Goal: Task Accomplishment & Management: Manage account settings

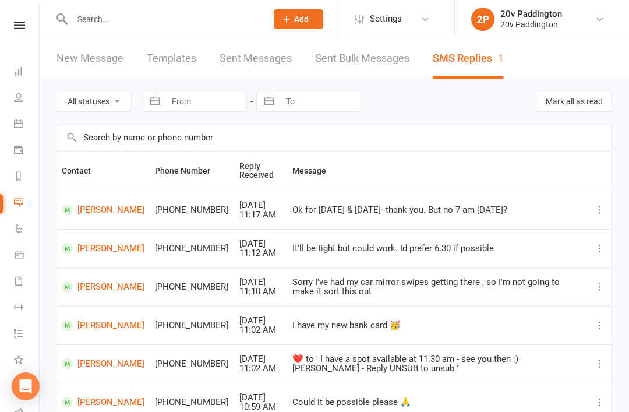
click at [80, 6] on div at bounding box center [157, 19] width 203 height 38
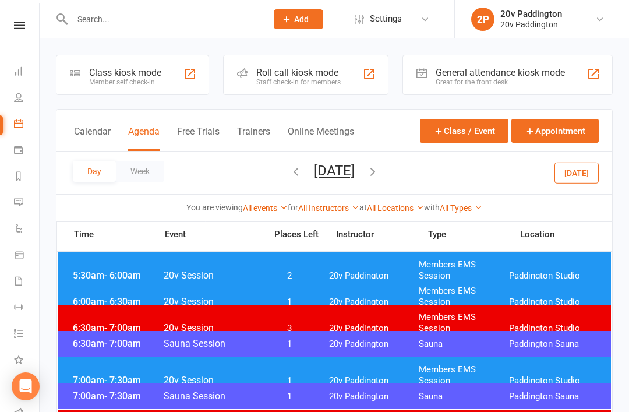
click at [574, 183] on button "Today" at bounding box center [577, 172] width 44 height 21
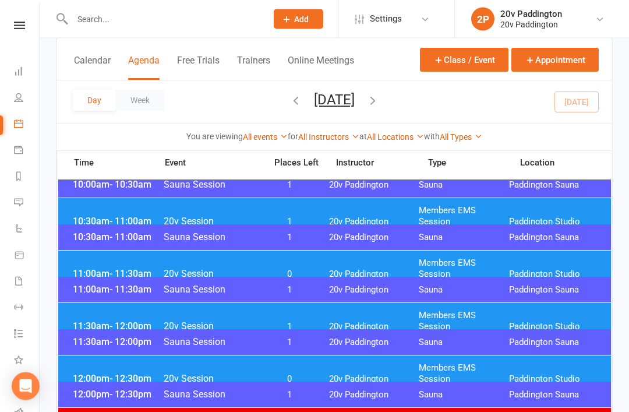
scroll to position [447, 0]
click at [486, 370] on span "Members EMS Session" at bounding box center [464, 373] width 90 height 22
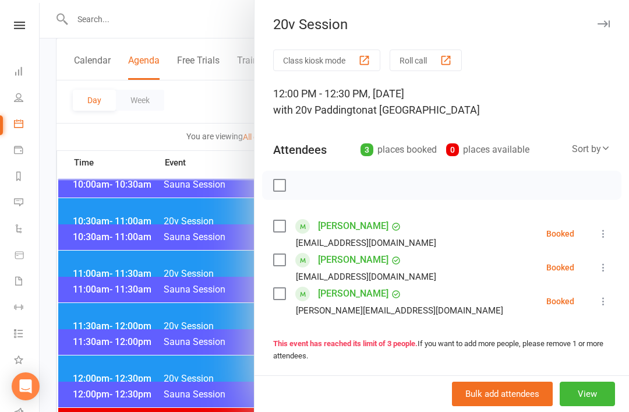
click at [598, 306] on button at bounding box center [604, 301] width 14 height 14
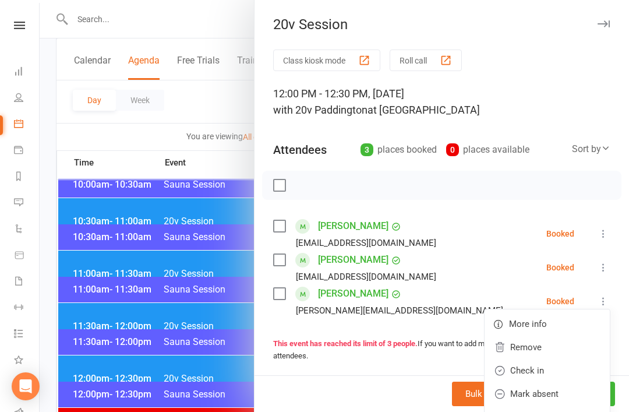
click at [557, 367] on link "Check in" at bounding box center [547, 370] width 125 height 23
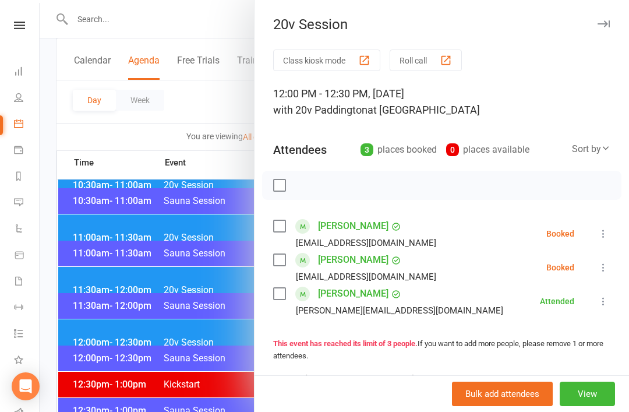
scroll to position [485, 0]
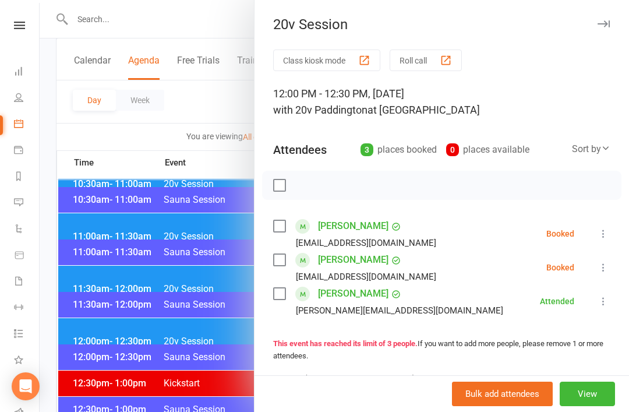
click at [147, 283] on div at bounding box center [335, 206] width 590 height 412
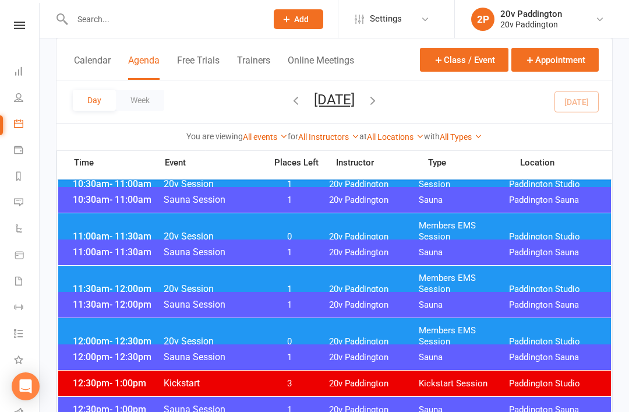
click at [253, 231] on span "20v Session" at bounding box center [211, 236] width 96 height 11
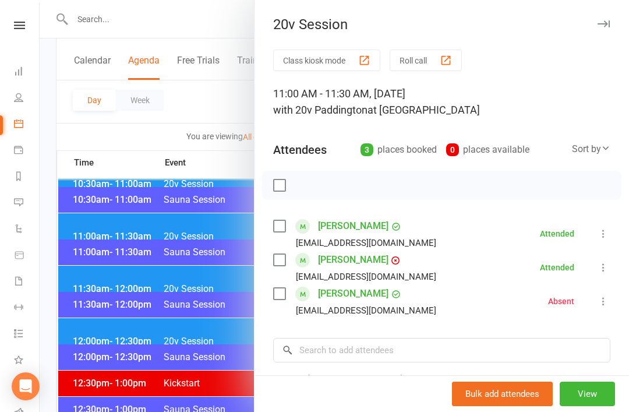
click at [351, 263] on link "[PERSON_NAME]" at bounding box center [353, 260] width 70 height 19
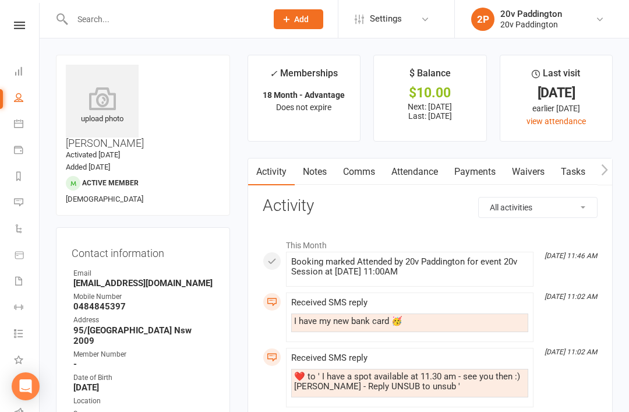
click at [480, 171] on link "Payments" at bounding box center [475, 171] width 58 height 27
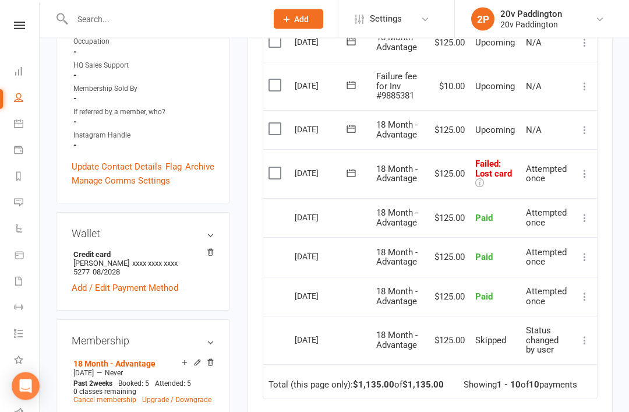
scroll to position [420, 0]
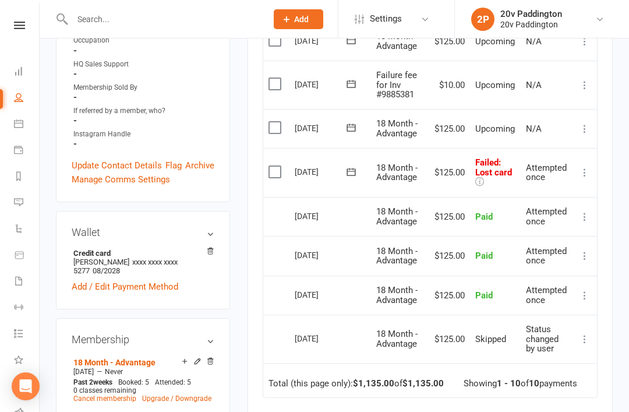
click at [112, 280] on link "Add / Edit Payment Method" at bounding box center [125, 287] width 107 height 14
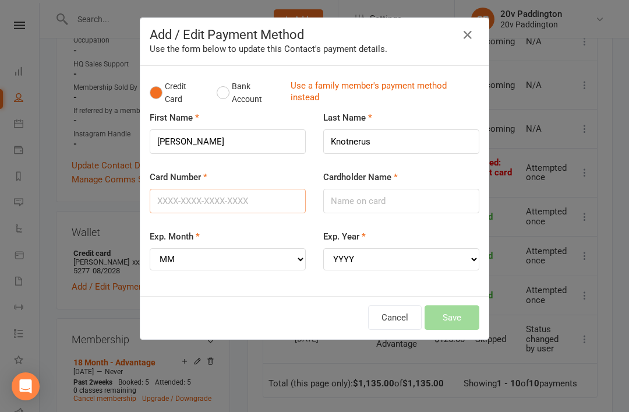
click at [231, 199] on input "Card Number" at bounding box center [228, 201] width 156 height 24
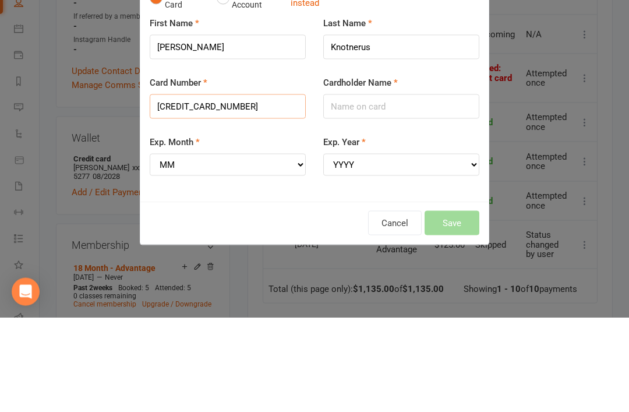
type input "4622391135029208"
click at [404, 189] on input "Cardholder Name" at bounding box center [401, 201] width 156 height 24
type input "Jessica knotnerus"
click at [245, 248] on select "MM 01 02 03 04 05 06 07 08 09 10 11 12" at bounding box center [228, 259] width 156 height 22
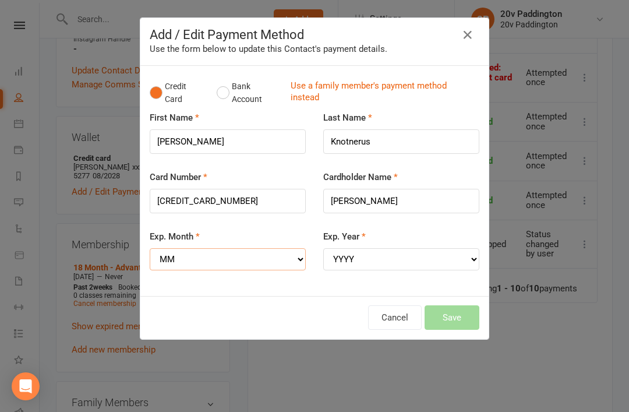
select select "10"
click at [428, 253] on select "YYYY 2025 2026 2027 2028 2029 2030 2031 2032 2033 2034" at bounding box center [401, 259] width 156 height 22
select select "2029"
click at [458, 314] on button "Save" at bounding box center [452, 317] width 55 height 24
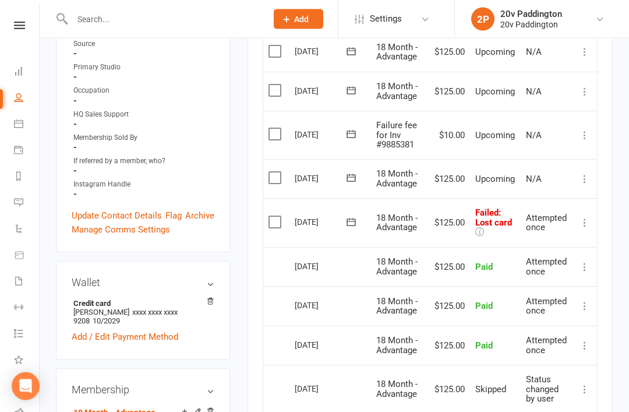
scroll to position [369, 0]
click at [583, 218] on icon at bounding box center [585, 223] width 12 height 12
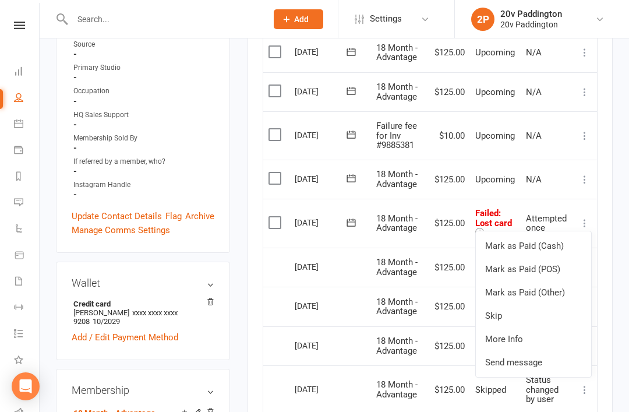
click at [606, 168] on div "Activity Notes Comms Attendance Payments Waivers Tasks Automations Workouts Mob…" at bounding box center [430, 203] width 365 height 828
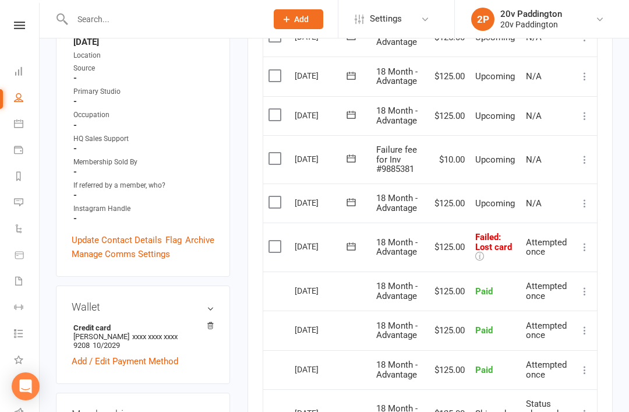
scroll to position [345, 0]
click at [587, 161] on icon at bounding box center [585, 160] width 12 height 12
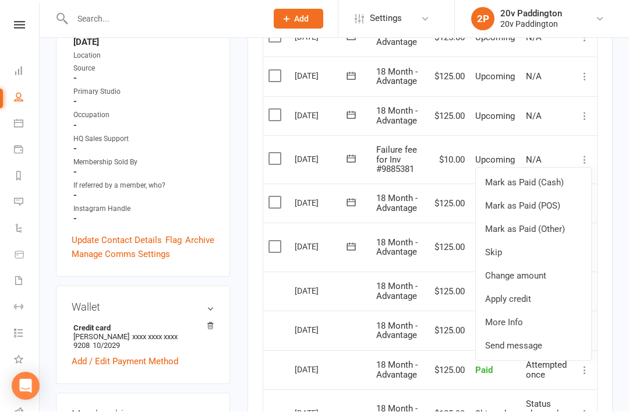
scroll to position [345, 0]
click at [506, 244] on link "Skip" at bounding box center [533, 252] width 115 height 23
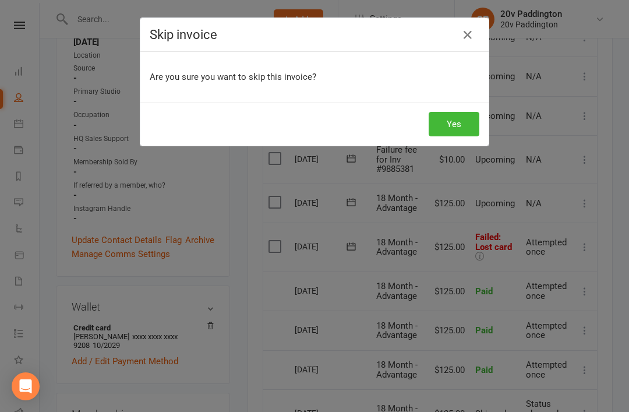
click at [446, 129] on button "Yes" at bounding box center [454, 124] width 51 height 24
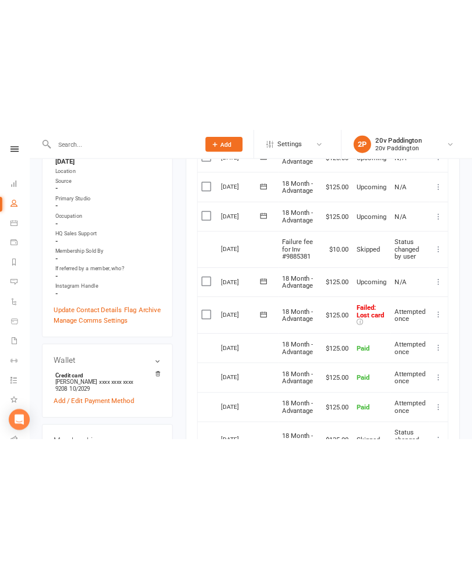
scroll to position [1862, 0]
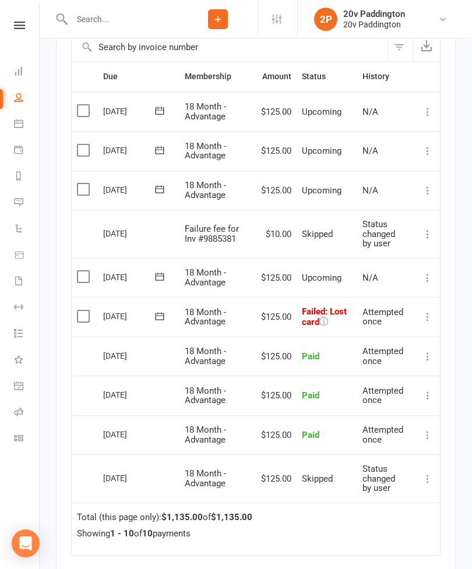
click at [25, 133] on link "Calendar" at bounding box center [27, 125] width 26 height 26
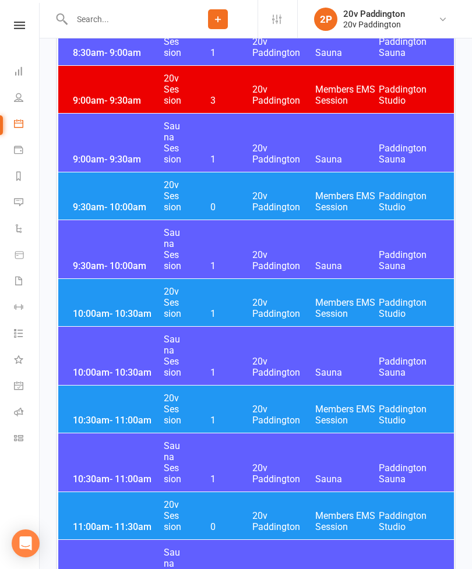
scroll to position [660, 0]
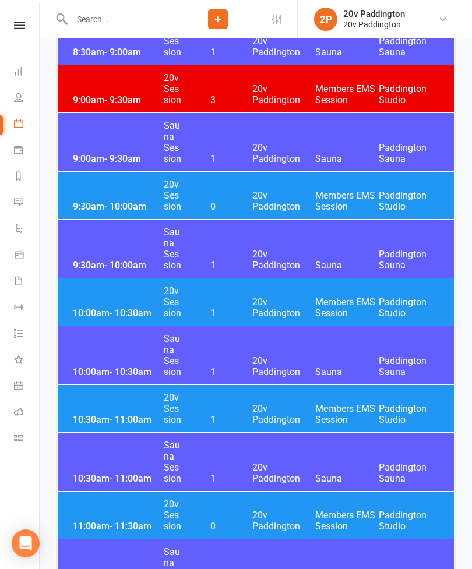
click at [351, 306] on span "Members EMS Session" at bounding box center [347, 308] width 64 height 22
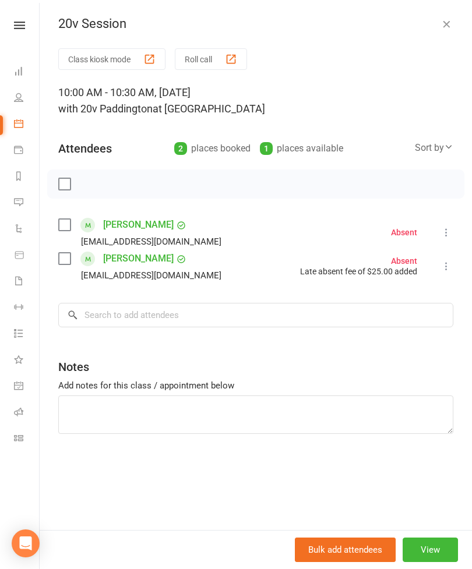
click at [444, 27] on icon "button" at bounding box center [446, 24] width 12 height 12
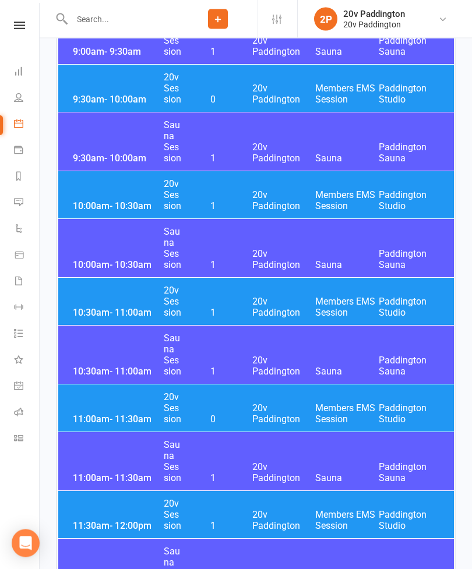
scroll to position [764, 0]
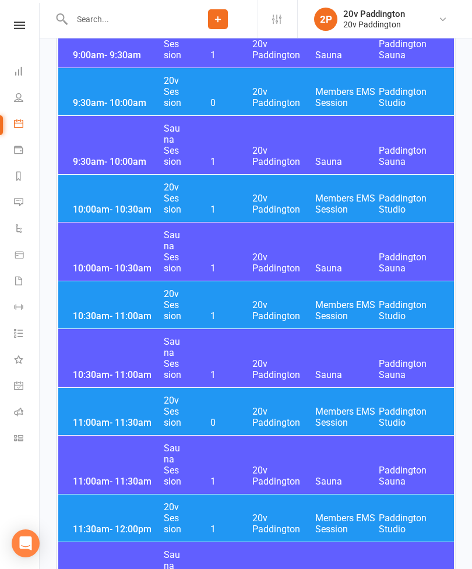
click at [311, 411] on span "20v Paddington" at bounding box center [284, 417] width 64 height 22
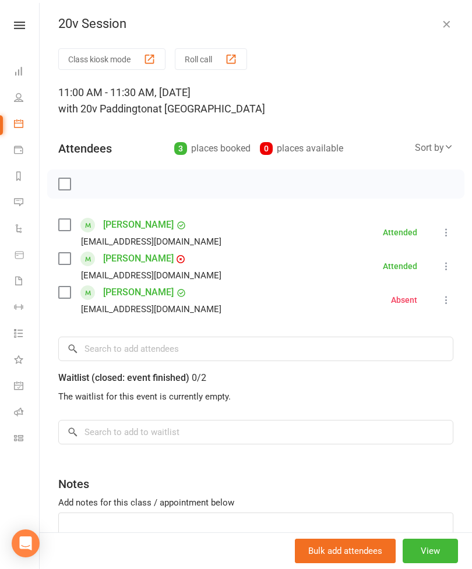
scroll to position [0, 0]
click at [446, 27] on icon "button" at bounding box center [446, 24] width 12 height 12
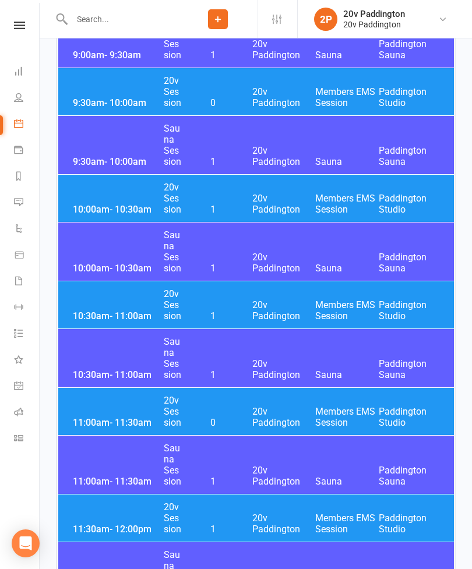
click at [334, 411] on span "Members EMS Session" at bounding box center [347, 417] width 64 height 22
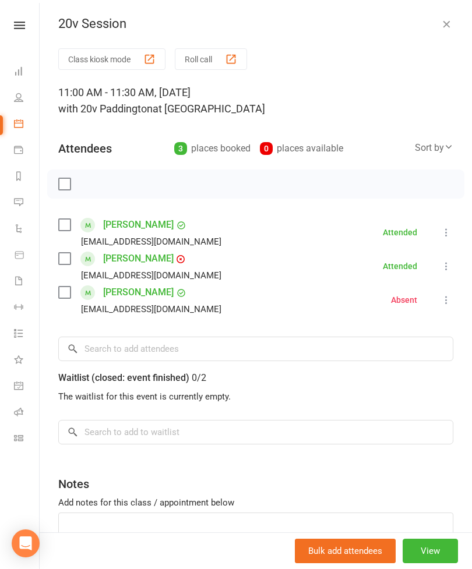
click at [442, 26] on icon "button" at bounding box center [446, 24] width 12 height 12
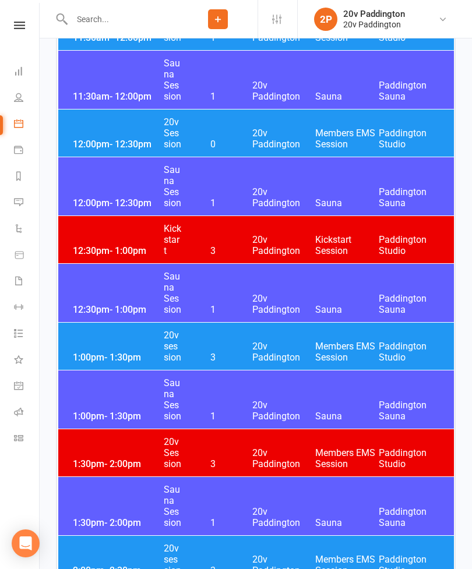
scroll to position [1257, 0]
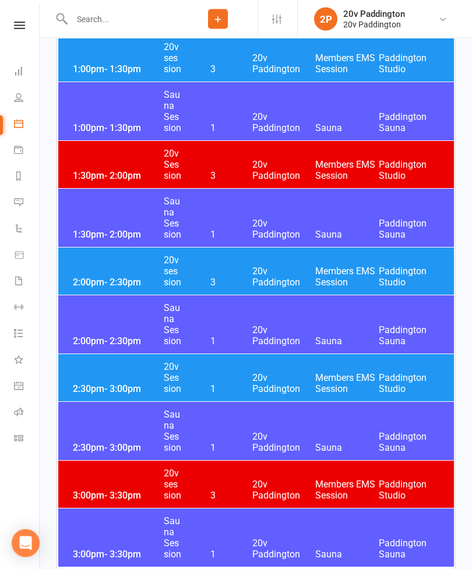
click at [356, 408] on div "2:30pm - 3:00pm Sauna Session 1 20v Paddington Sauna Paddington Sauna" at bounding box center [256, 432] width 396 height 58
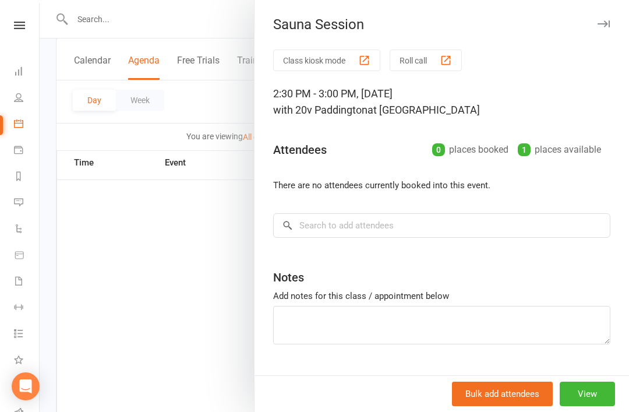
scroll to position [1661, 0]
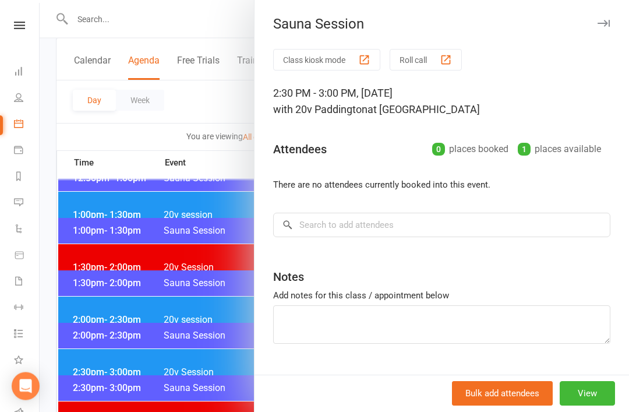
click at [182, 210] on div at bounding box center [335, 206] width 590 height 412
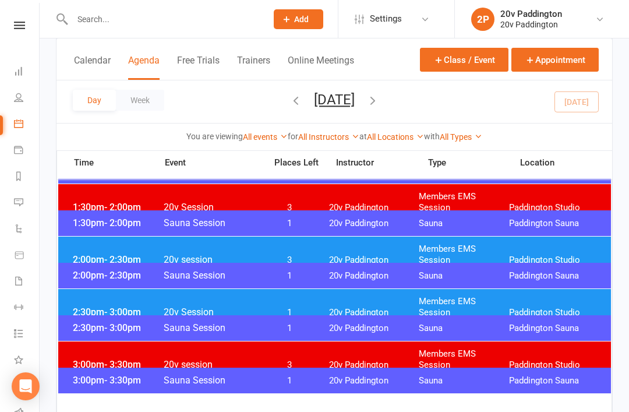
scroll to position [786, 0]
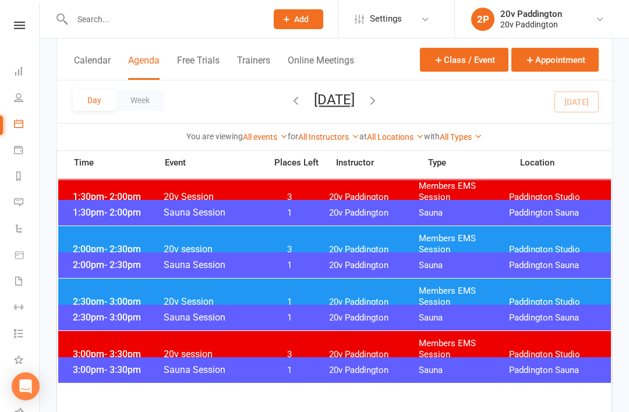
click at [262, 248] on div "2:00pm - 2:30pm 20v session 3 20v Paddington Members EMS Session Paddington Stu…" at bounding box center [334, 244] width 553 height 36
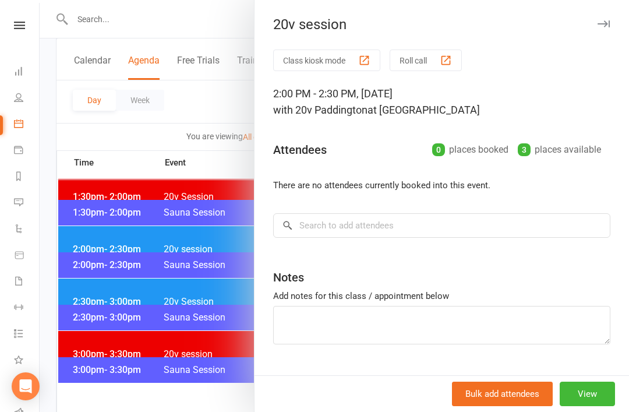
click at [89, 236] on div at bounding box center [335, 206] width 590 height 412
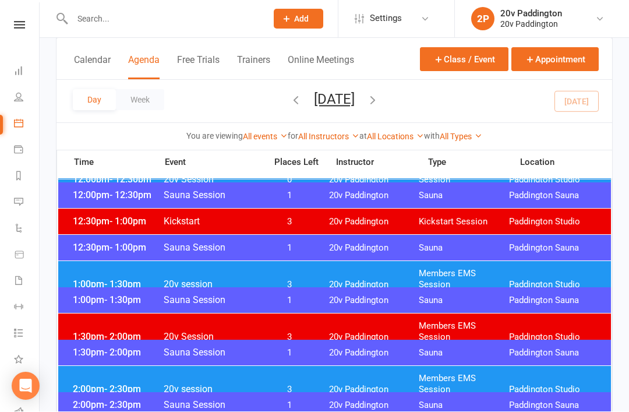
click at [111, 279] on span "- 1:30pm" at bounding box center [122, 284] width 37 height 11
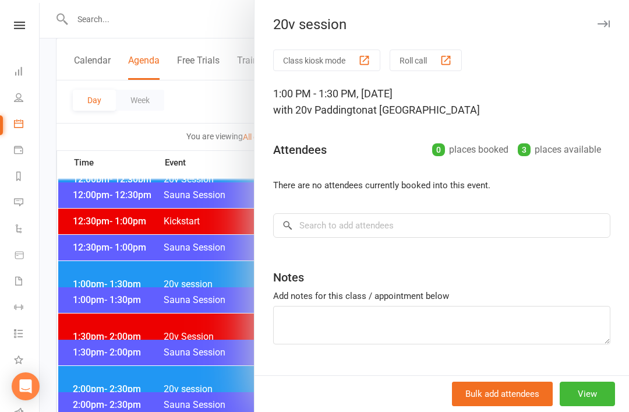
click at [125, 287] on div at bounding box center [335, 206] width 590 height 412
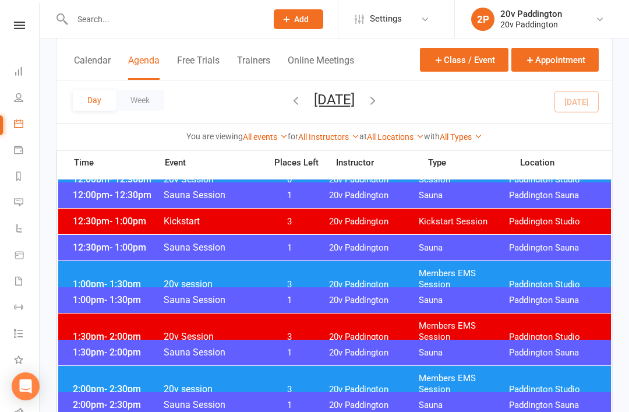
click at [23, 208] on link "Messages 2" at bounding box center [27, 204] width 26 height 26
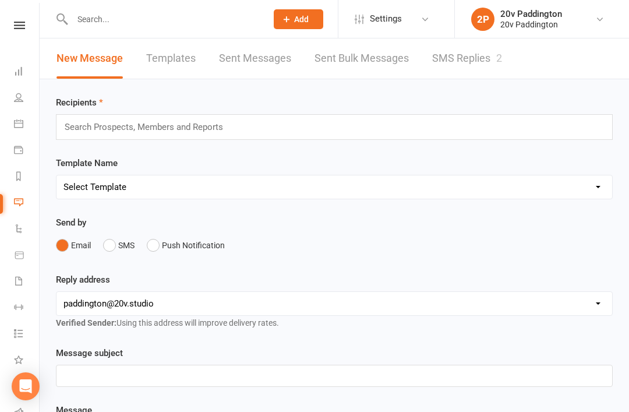
click at [477, 59] on link "SMS Replies 2" at bounding box center [467, 58] width 70 height 40
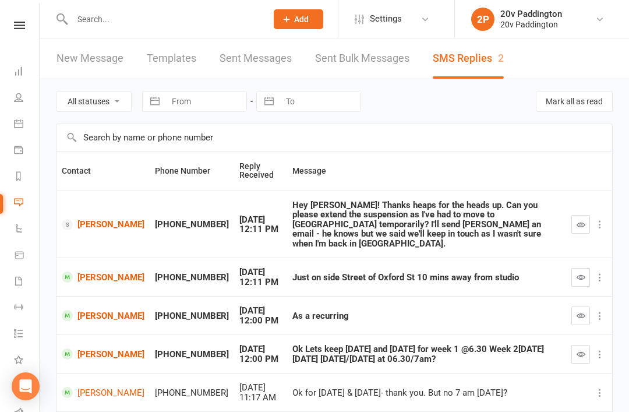
click at [105, 273] on link "[PERSON_NAME]" at bounding box center [103, 276] width 83 height 11
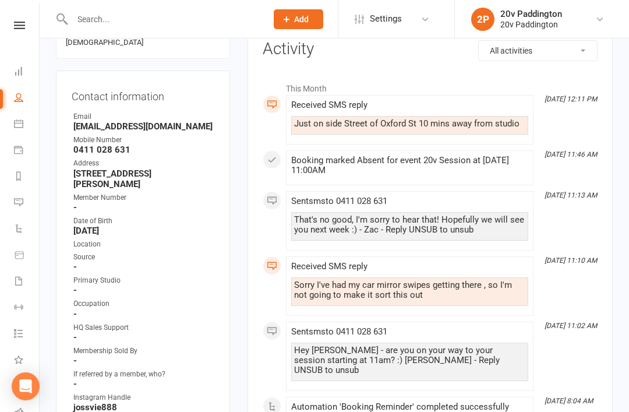
scroll to position [214, 0]
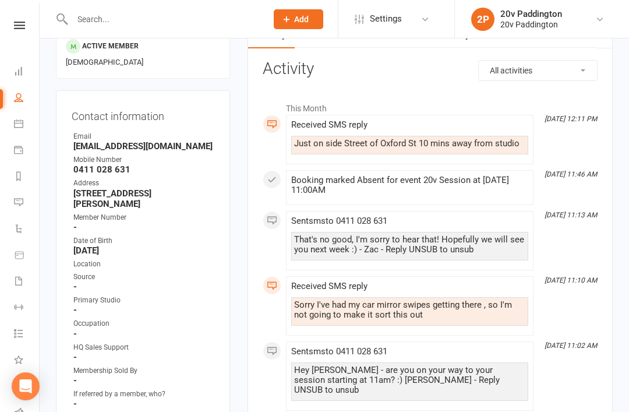
scroll to position [107, 0]
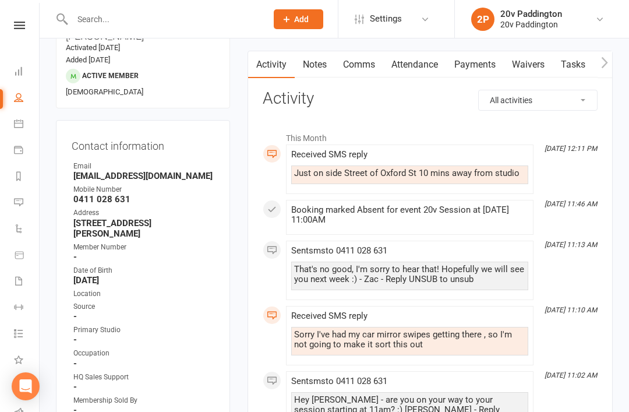
click at [23, 182] on link "Reports" at bounding box center [27, 177] width 26 height 26
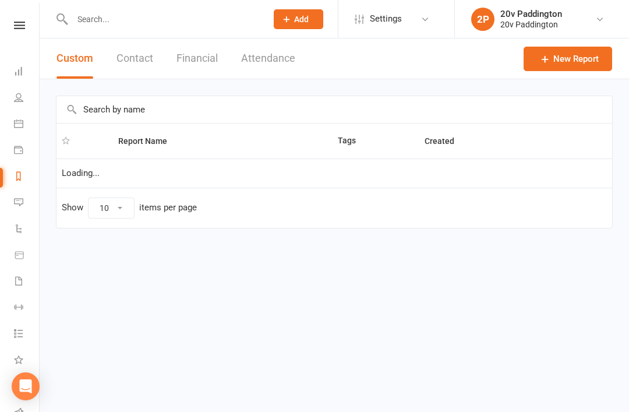
select select "100"
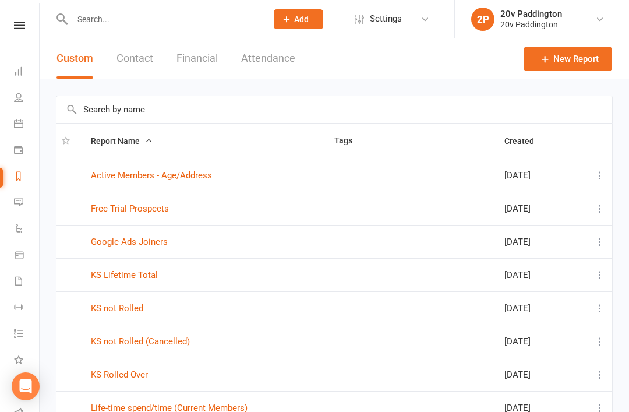
click at [9, 205] on li "Messages 2" at bounding box center [19, 204] width 39 height 26
click at [19, 203] on icon at bounding box center [18, 201] width 9 height 9
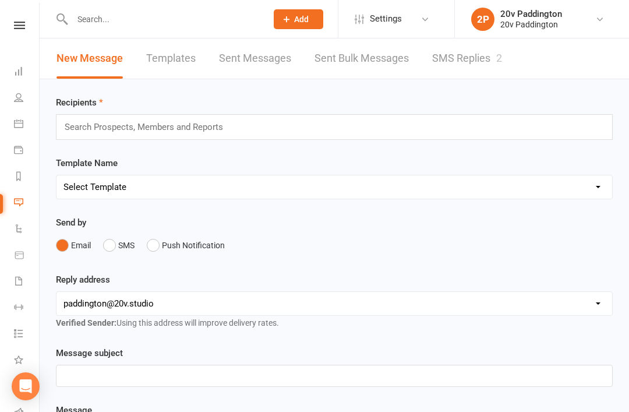
click at [451, 63] on link "SMS Replies 2" at bounding box center [467, 58] width 70 height 40
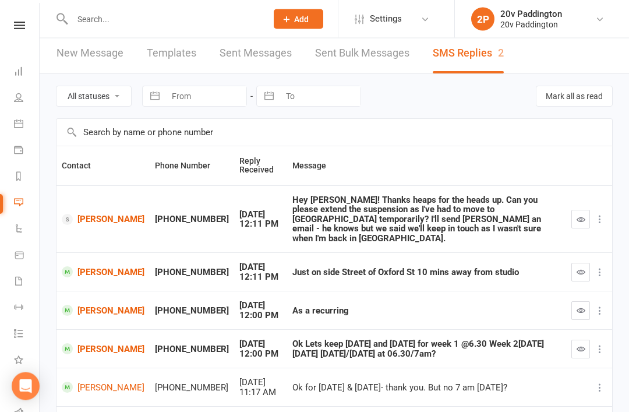
scroll to position [3, 0]
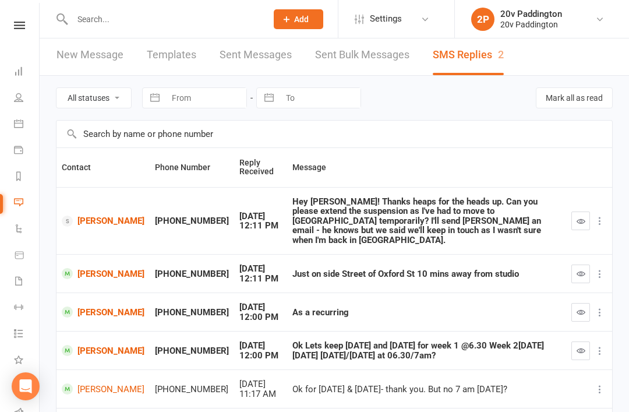
click at [94, 221] on link "Claire Houlahan" at bounding box center [103, 221] width 83 height 11
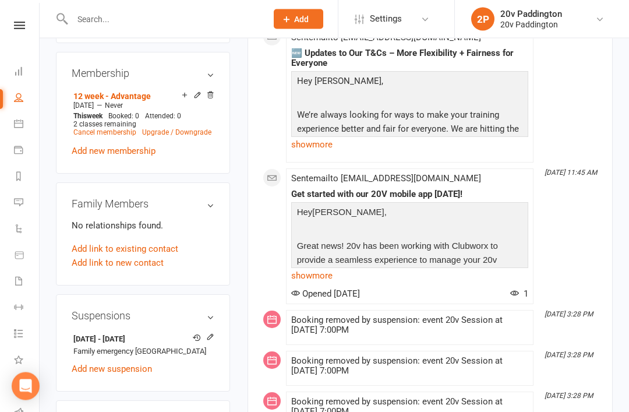
scroll to position [680, 0]
click at [213, 333] on icon at bounding box center [210, 337] width 8 height 8
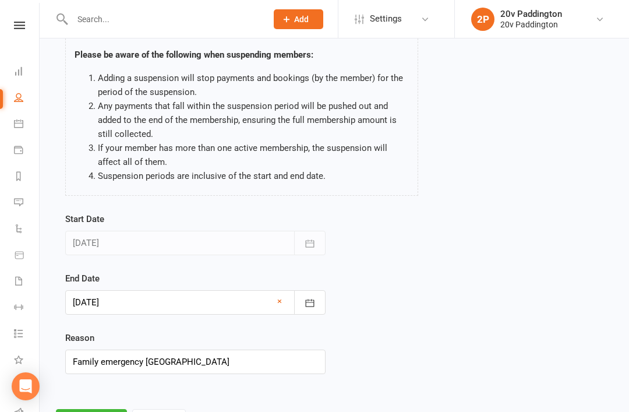
scroll to position [100, 0]
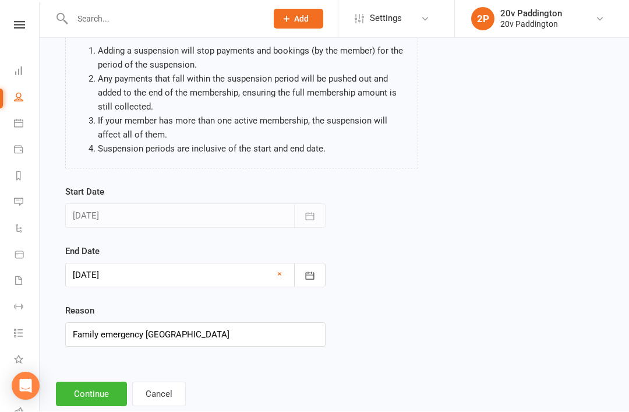
click at [304, 278] on icon "button" at bounding box center [310, 276] width 12 height 12
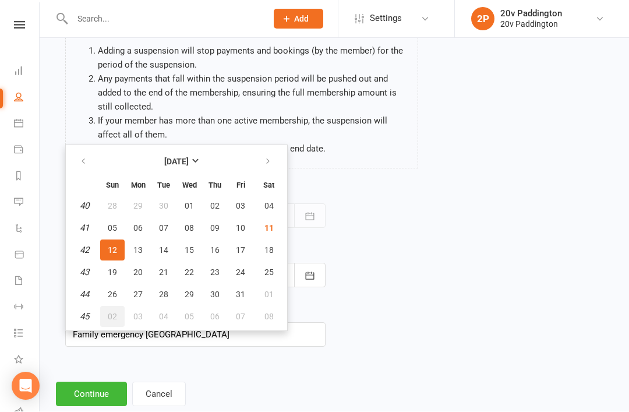
click at [115, 320] on button "02" at bounding box center [112, 316] width 24 height 21
type input "02 Nov 2025"
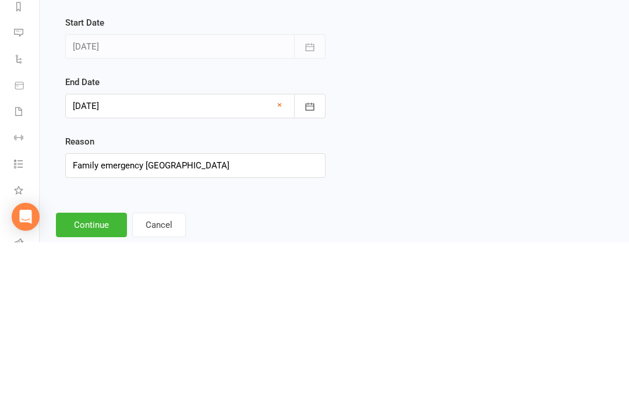
click at [93, 382] on button "Continue" at bounding box center [91, 394] width 71 height 24
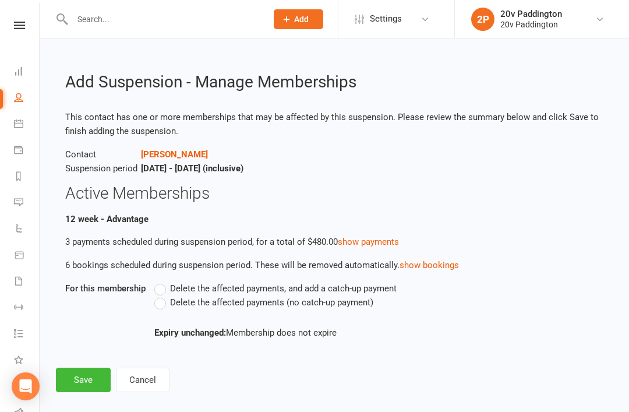
scroll to position [22, 0]
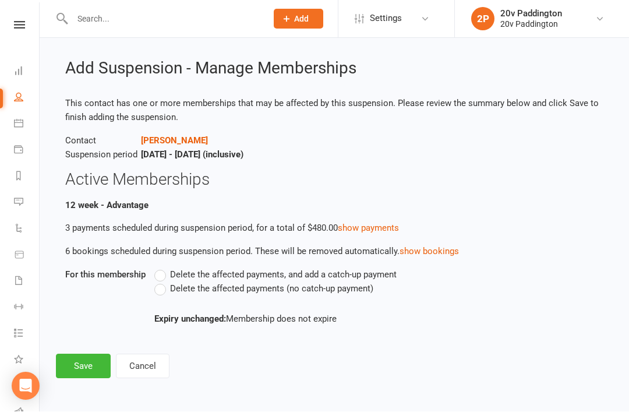
click at [162, 282] on label "Delete the affected payments (no catch-up payment)" at bounding box center [263, 289] width 219 height 14
click at [162, 282] on input "Delete the affected payments (no catch-up payment)" at bounding box center [158, 282] width 8 height 0
click at [72, 359] on button "Save" at bounding box center [83, 366] width 55 height 24
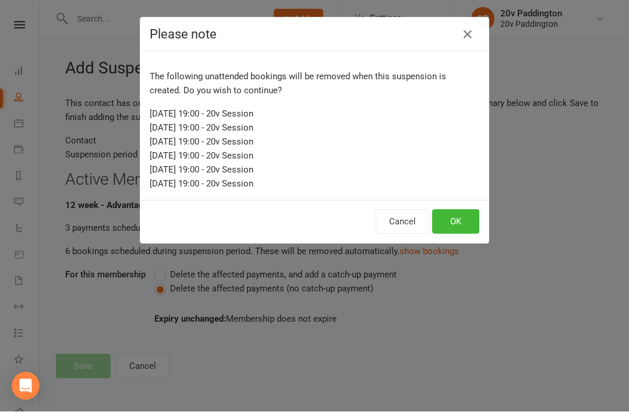
click at [461, 223] on button "OK" at bounding box center [455, 222] width 47 height 24
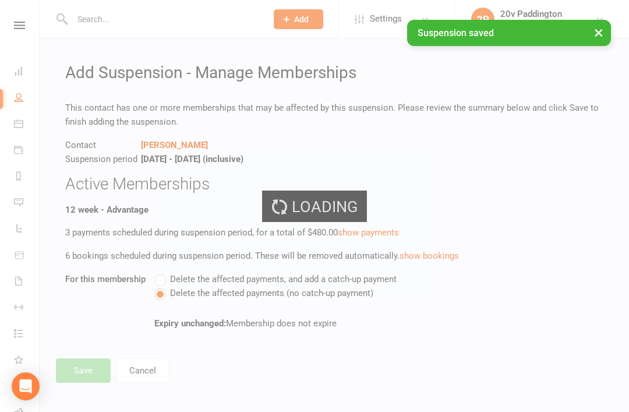
scroll to position [0, 0]
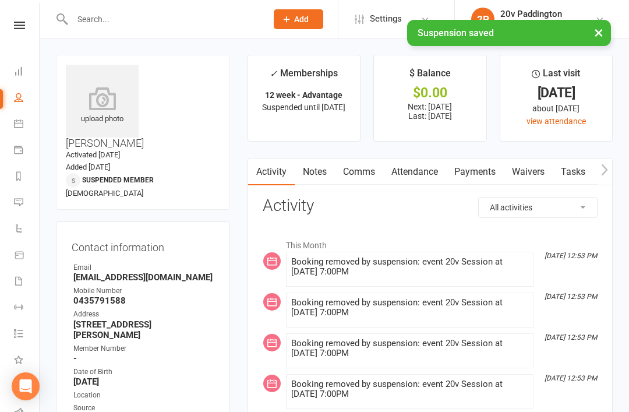
click at [371, 178] on link "Comms" at bounding box center [359, 171] width 48 height 27
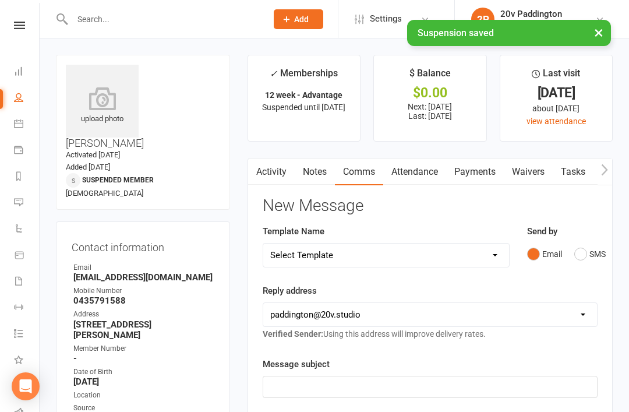
click at [592, 251] on button "SMS" at bounding box center [589, 254] width 31 height 22
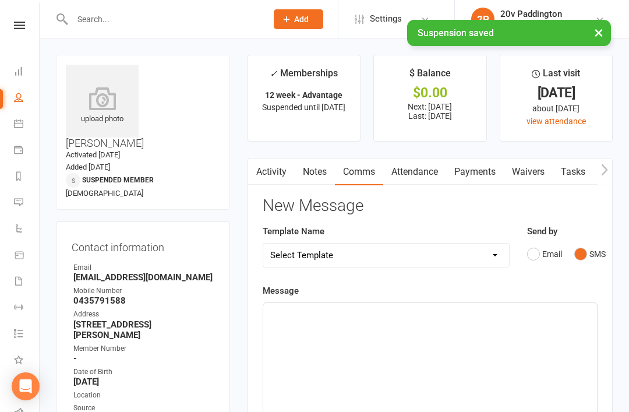
click at [488, 342] on div "﻿" at bounding box center [430, 390] width 334 height 175
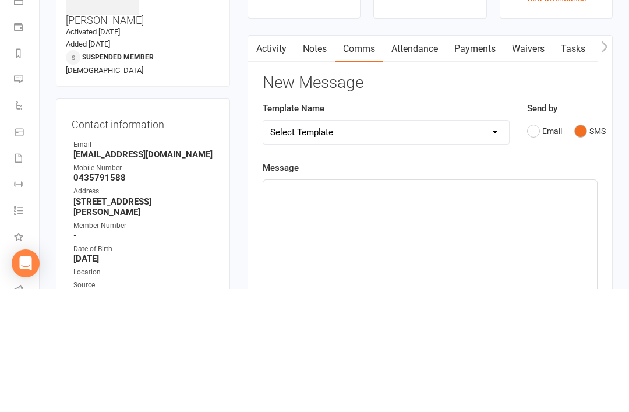
click at [272, 158] on link "Activity" at bounding box center [271, 171] width 47 height 27
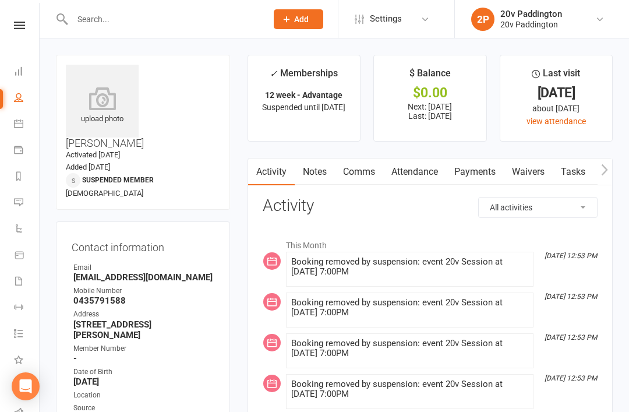
click at [365, 165] on link "Comms" at bounding box center [359, 171] width 48 height 27
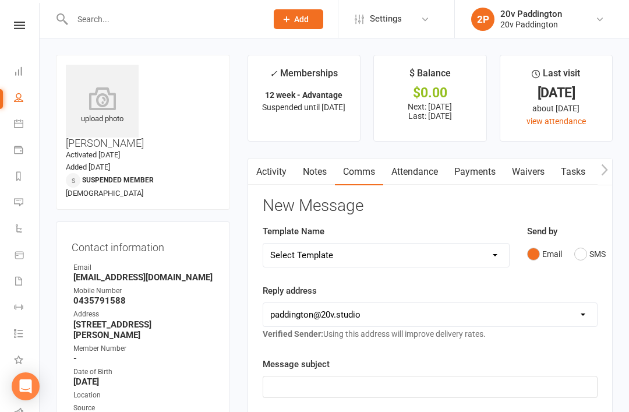
click at [572, 257] on div "Email SMS" at bounding box center [562, 254] width 70 height 22
click at [597, 251] on button "SMS" at bounding box center [589, 254] width 31 height 22
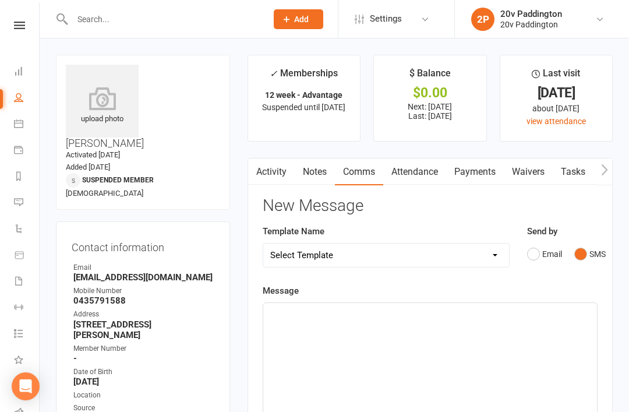
click at [488, 347] on div "﻿" at bounding box center [430, 390] width 334 height 175
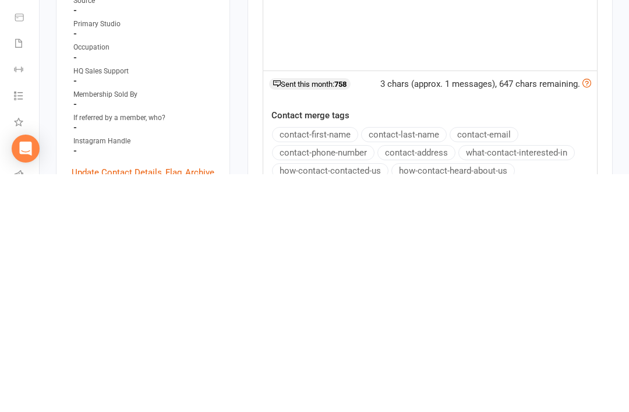
scroll to position [191, 0]
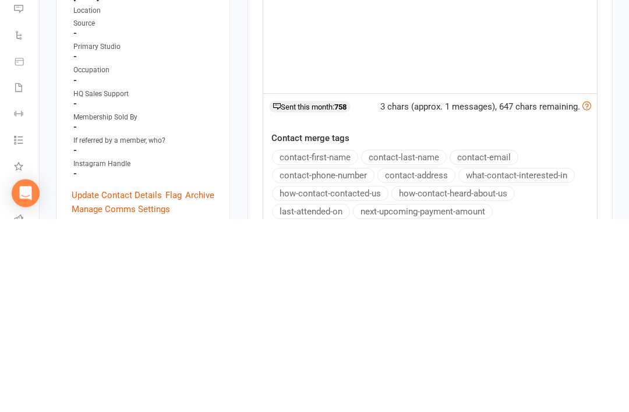
click at [330, 343] on button "contact-first-name" at bounding box center [315, 350] width 86 height 15
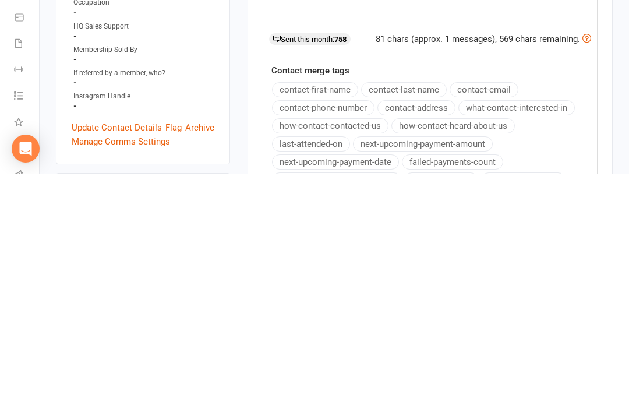
scroll to position [217, 0]
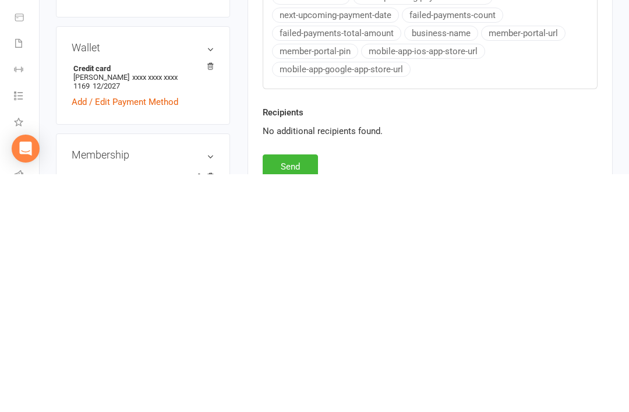
click at [303, 392] on button "Send" at bounding box center [290, 404] width 55 height 24
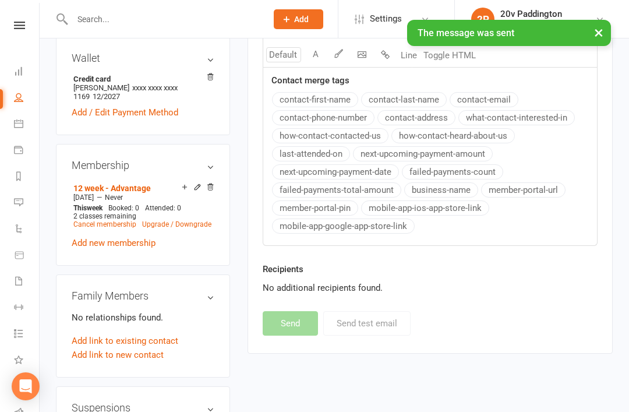
scroll to position [578, 0]
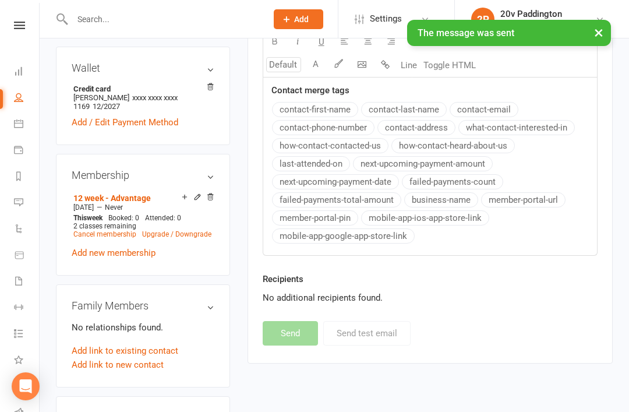
click at [25, 215] on link "Messages 2" at bounding box center [27, 204] width 26 height 26
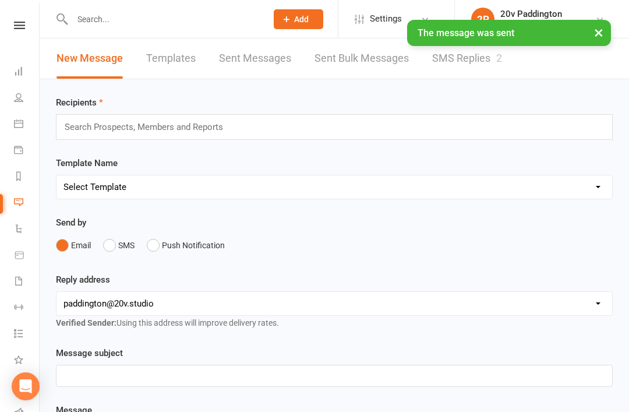
click at [475, 62] on link "SMS Replies 2" at bounding box center [467, 58] width 70 height 40
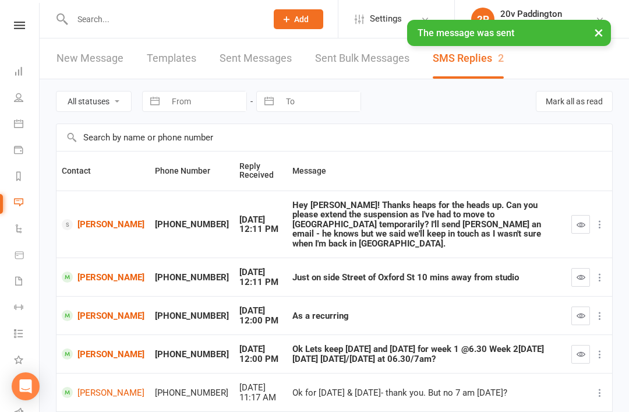
click at [580, 220] on icon "button" at bounding box center [581, 224] width 9 height 9
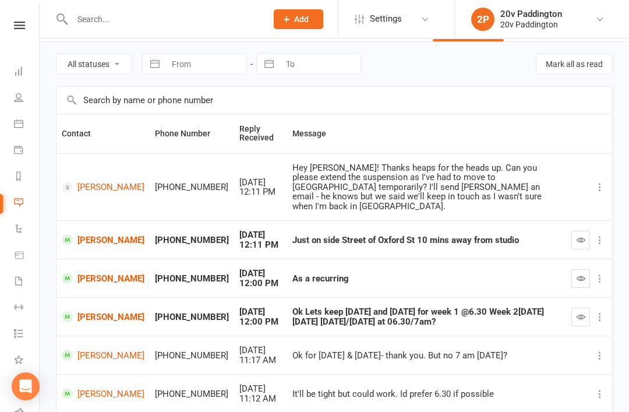
click at [20, 130] on link "Calendar" at bounding box center [27, 125] width 26 height 26
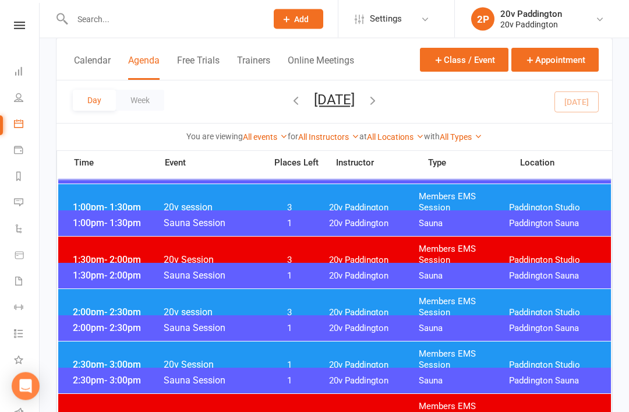
click at [516, 309] on div "2:00pm - 2:30pm 20v session 3 20v Paddington Members EMS Session Paddington Stu…" at bounding box center [334, 308] width 553 height 36
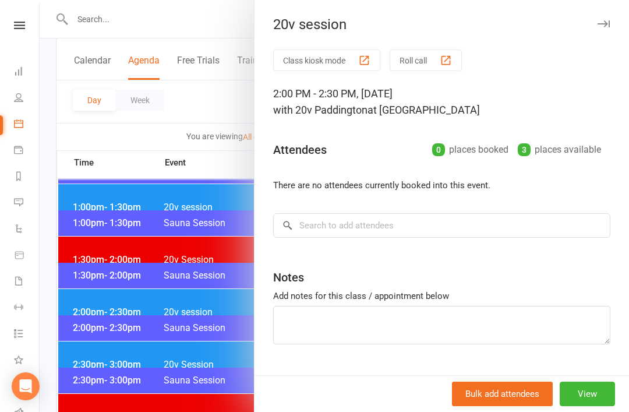
click at [113, 322] on div at bounding box center [335, 206] width 590 height 412
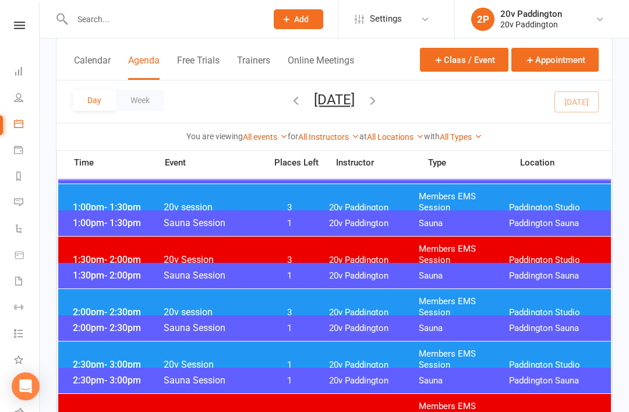
click at [122, 361] on div "2:30pm - 3:00pm 20v Session 1 20v Paddington Members EMS Session Paddington Stu…" at bounding box center [334, 359] width 553 height 36
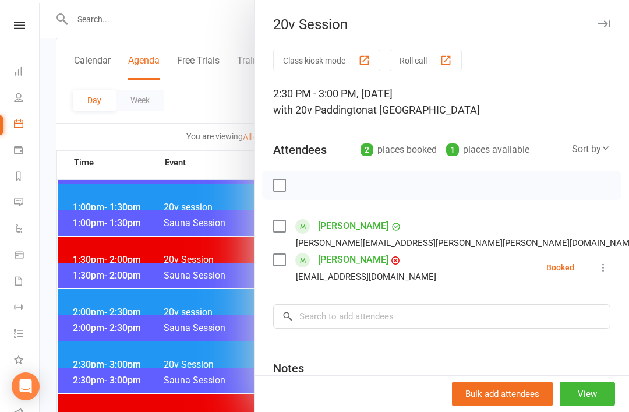
click at [103, 354] on div at bounding box center [335, 206] width 590 height 412
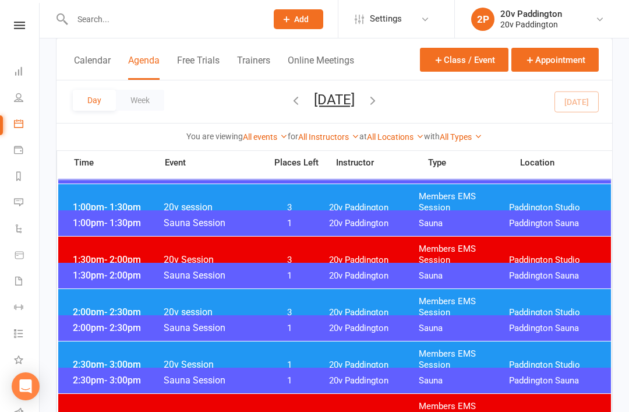
click at [78, 205] on div "1:00pm - 1:30pm 20v session 3 20v Paddington Members EMS Session Paddington Stu…" at bounding box center [334, 202] width 553 height 36
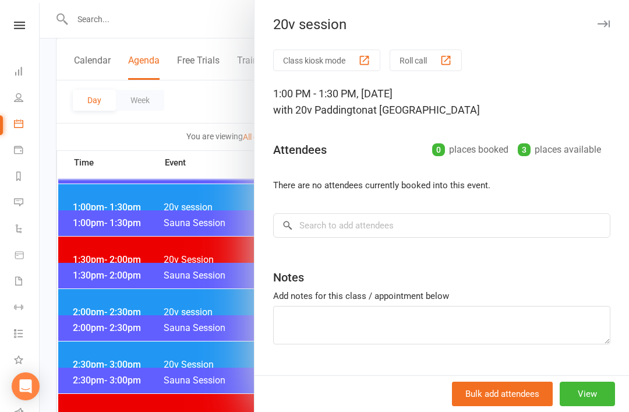
click at [587, 406] on button "View" at bounding box center [587, 394] width 55 height 24
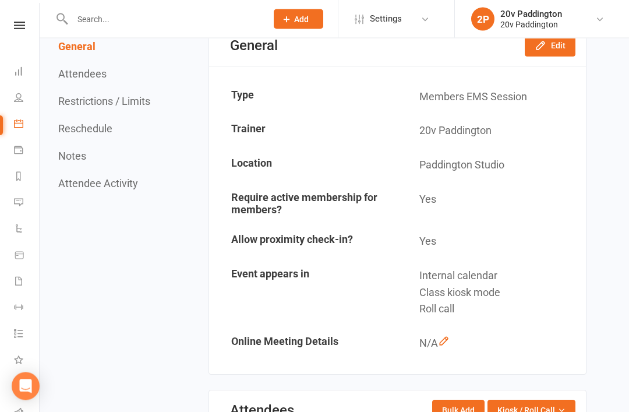
click at [552, 55] on button "Edit" at bounding box center [550, 46] width 51 height 21
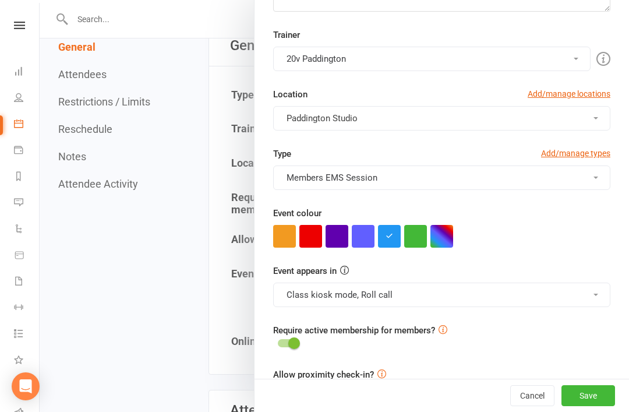
scroll to position [227, 0]
click at [568, 305] on button "Class kiosk mode, Roll call" at bounding box center [441, 295] width 337 height 24
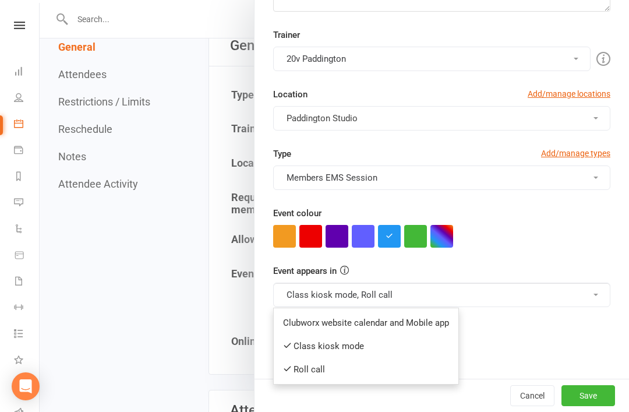
click at [379, 348] on link "Class kiosk mode" at bounding box center [366, 345] width 185 height 23
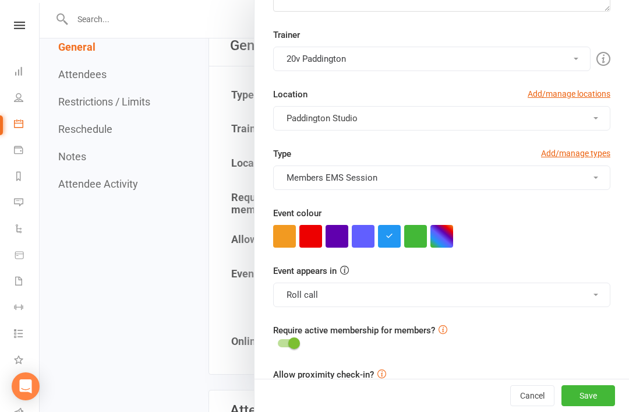
click at [602, 406] on button "Save" at bounding box center [589, 395] width 54 height 21
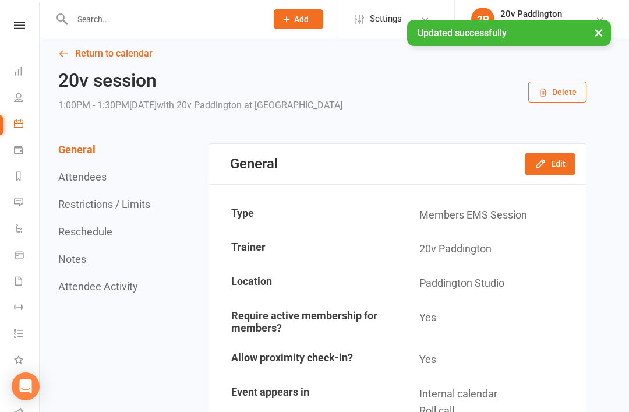
scroll to position [0, 0]
